Goal: Task Accomplishment & Management: Manage account settings

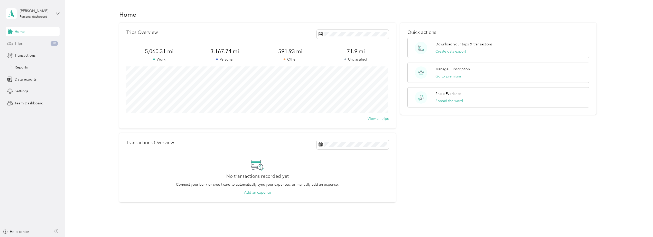
click at [18, 43] on span "Trips" at bounding box center [19, 43] width 8 height 5
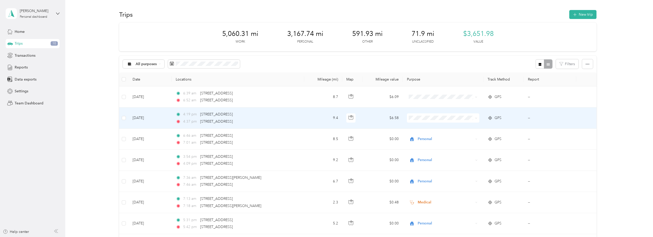
click at [148, 118] on td "[DATE]" at bounding box center [149, 118] width 43 height 21
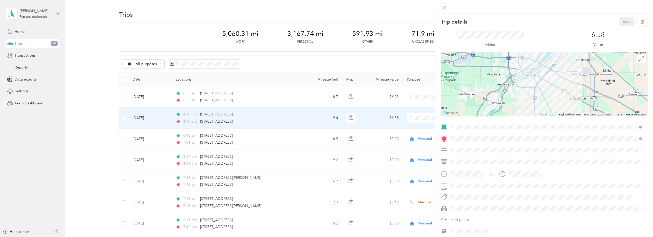
click at [463, 165] on li "Personal" at bounding box center [546, 168] width 195 height 9
click at [619, 21] on button "Save" at bounding box center [626, 21] width 15 height 9
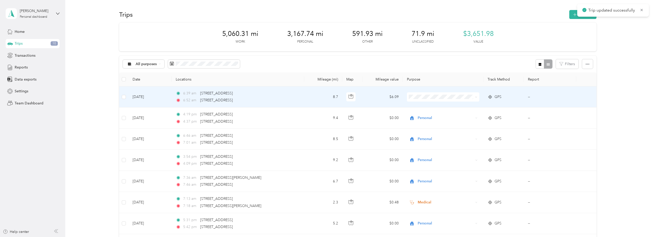
click at [144, 97] on td "[DATE]" at bounding box center [149, 97] width 43 height 21
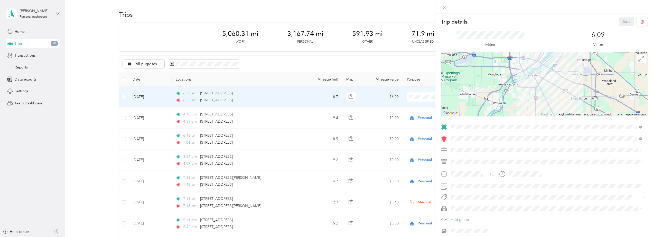
click at [462, 168] on span "Personal" at bounding box center [459, 167] width 14 height 4
click at [625, 22] on button "Save" at bounding box center [626, 21] width 15 height 9
